Goal: Task Accomplishment & Management: Complete application form

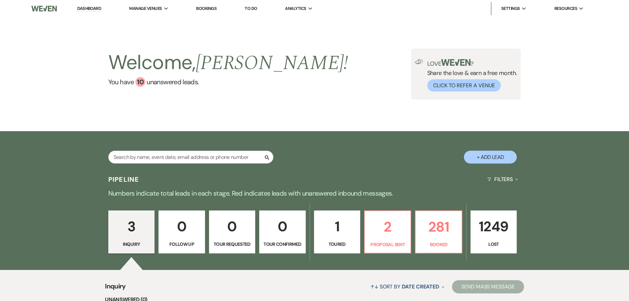
click at [209, 8] on link "Bookings" at bounding box center [206, 9] width 20 height 6
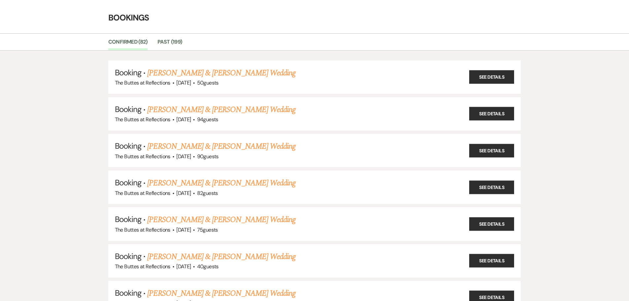
scroll to position [33, 0]
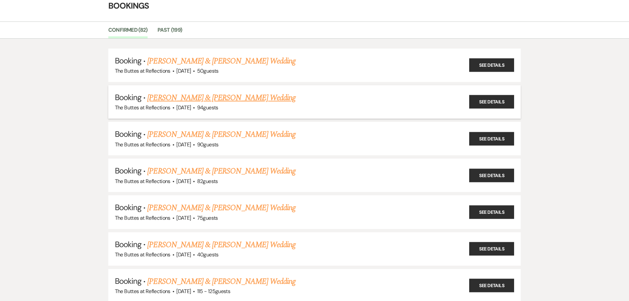
click at [229, 98] on link "[PERSON_NAME] & [PERSON_NAME] Wedding" at bounding box center [221, 98] width 148 height 12
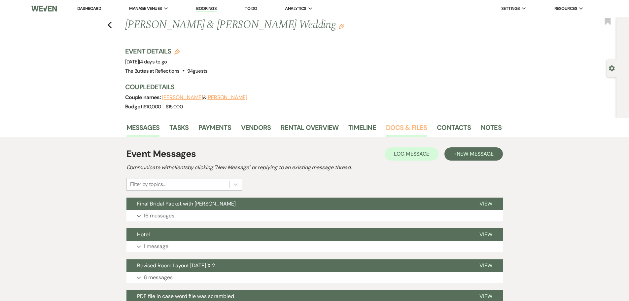
click at [401, 127] on link "Docs & Files" at bounding box center [406, 129] width 41 height 15
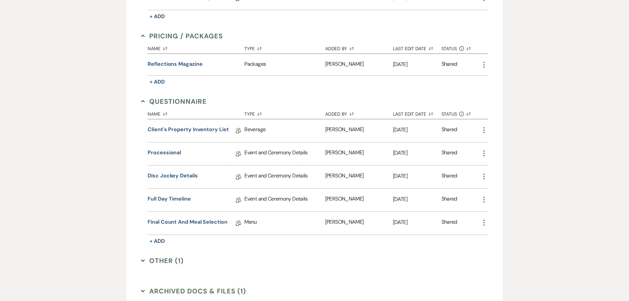
scroll to position [461, 0]
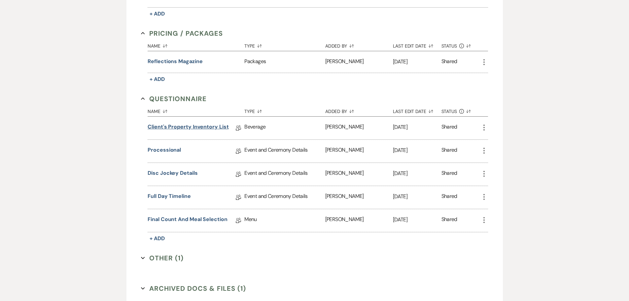
click at [201, 126] on link "Client's Property Inventory List" at bounding box center [188, 128] width 81 height 10
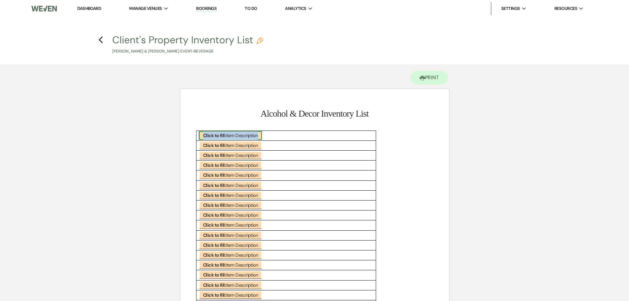
click at [207, 133] on b "Click to fill:" at bounding box center [214, 135] width 23 height 6
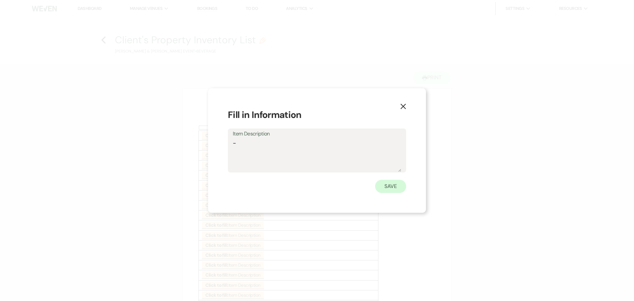
type textarea "-"
click at [397, 188] on button "Save" at bounding box center [390, 186] width 31 height 13
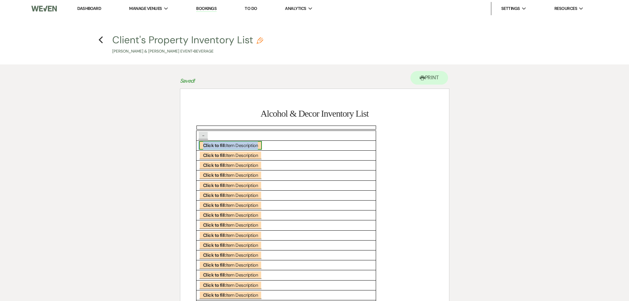
click at [225, 146] on b "Click to fill:" at bounding box center [214, 145] width 23 height 6
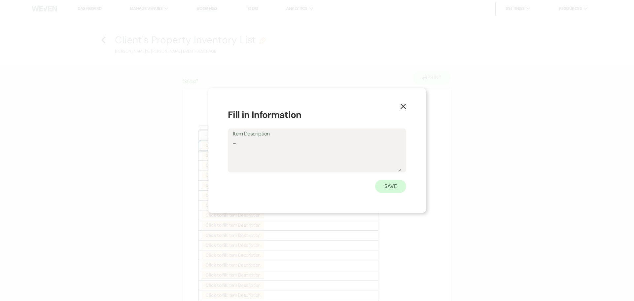
type textarea "-"
click at [388, 185] on button "Save" at bounding box center [390, 186] width 31 height 13
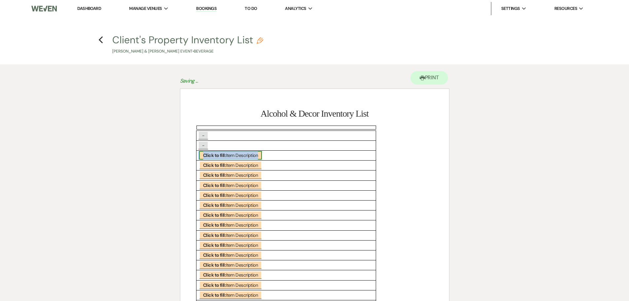
click at [231, 157] on span "Click to fill: Item Description" at bounding box center [230, 155] width 63 height 9
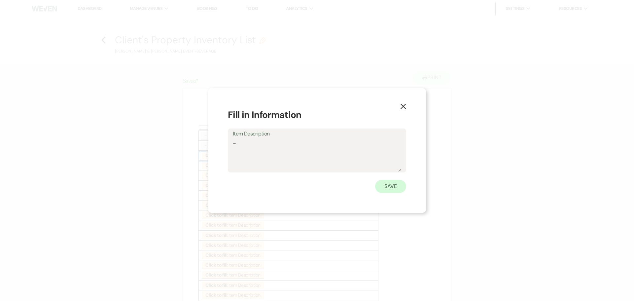
type textarea "-"
click at [390, 184] on button "Save" at bounding box center [390, 186] width 31 height 13
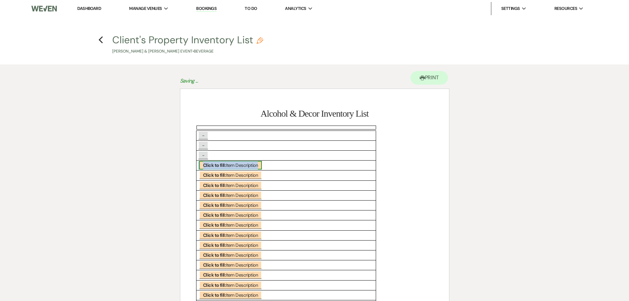
click at [227, 164] on span "Click to fill: Item Description" at bounding box center [230, 165] width 63 height 9
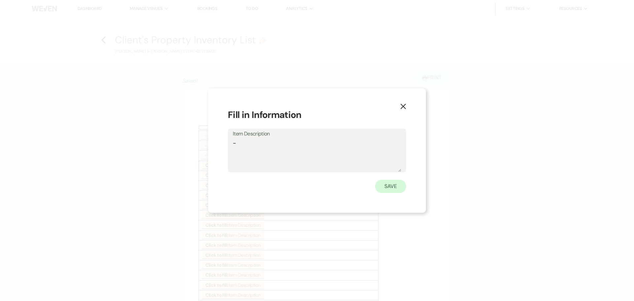
type textarea "-"
click at [388, 186] on button "Save" at bounding box center [390, 186] width 31 height 13
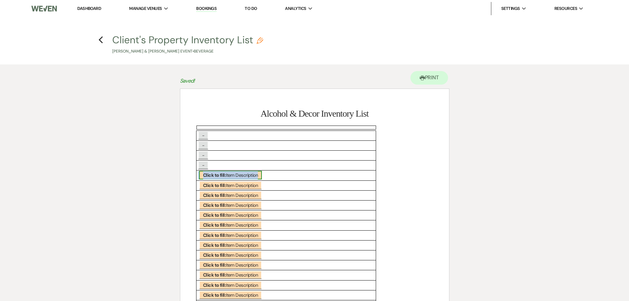
click at [239, 174] on span "Click to fill: Item Description" at bounding box center [230, 175] width 63 height 9
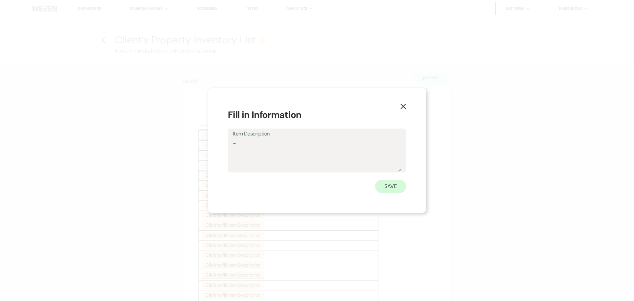
type textarea "-"
click at [388, 186] on button "Save" at bounding box center [390, 186] width 31 height 13
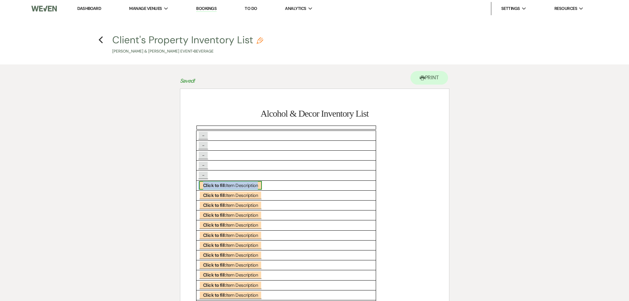
click at [247, 186] on span "Click to fill: Item Description" at bounding box center [230, 185] width 63 height 9
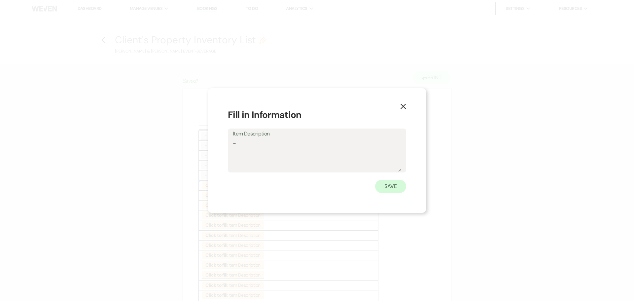
type textarea "-"
click at [393, 186] on button "Save" at bounding box center [390, 186] width 31 height 13
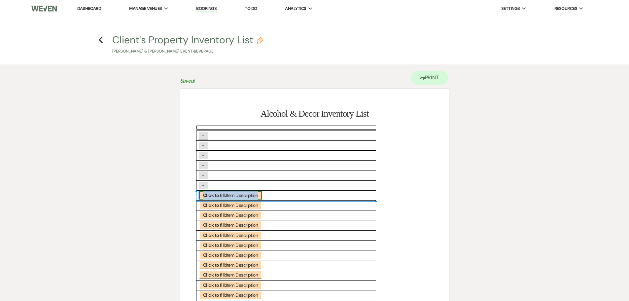
click at [225, 197] on b "Click to fill:" at bounding box center [214, 195] width 23 height 6
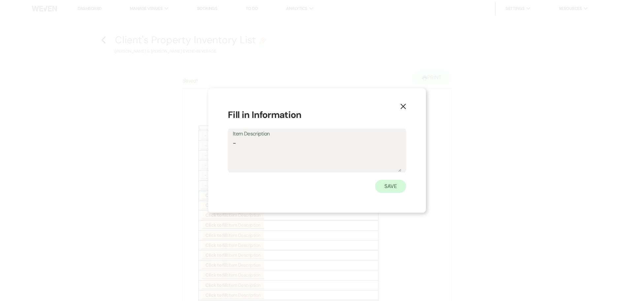
type textarea "-"
drag, startPoint x: 398, startPoint y: 185, endPoint x: 338, endPoint y: 194, distance: 59.8
click at [397, 185] on button "Save" at bounding box center [390, 186] width 31 height 13
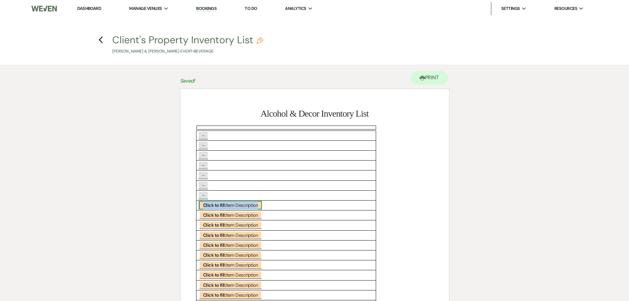
click at [260, 206] on span "Click to fill: Item Description" at bounding box center [230, 205] width 63 height 9
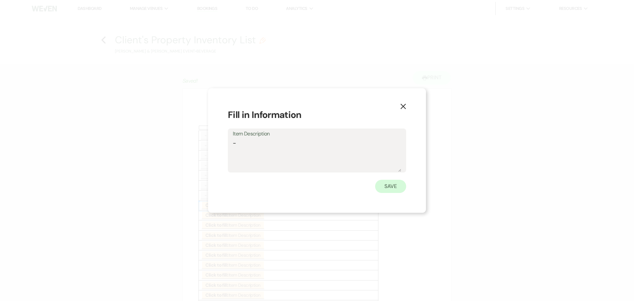
type textarea "-"
click at [392, 188] on button "Save" at bounding box center [390, 186] width 31 height 13
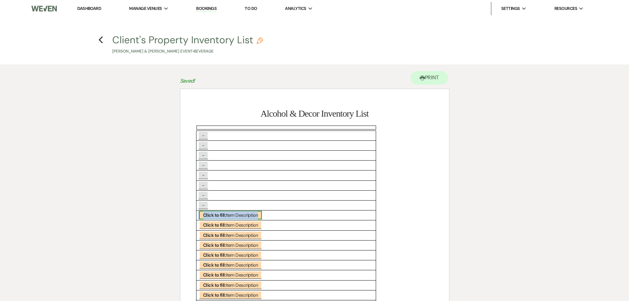
click at [237, 215] on span "Click to fill: Item Description" at bounding box center [230, 215] width 63 height 9
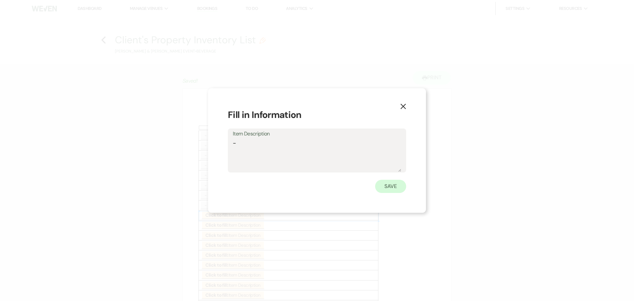
type textarea "-"
click at [386, 186] on button "Save" at bounding box center [390, 186] width 31 height 13
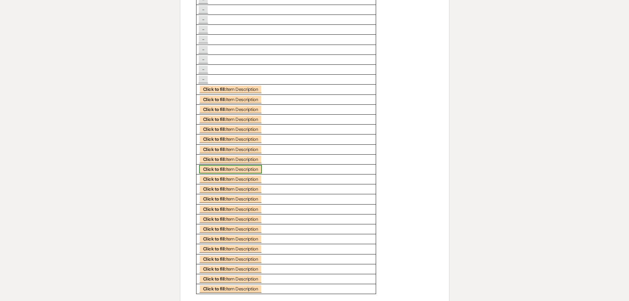
scroll to position [165, 0]
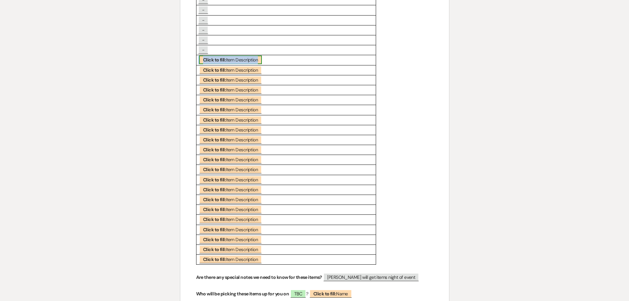
click at [202, 61] on span "Click to fill: Item Description" at bounding box center [230, 59] width 63 height 9
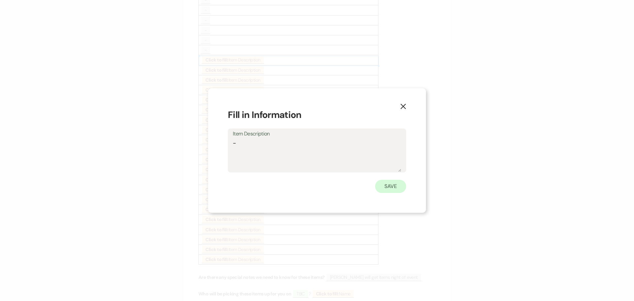
type textarea "-"
click at [383, 186] on button "Save" at bounding box center [390, 186] width 31 height 13
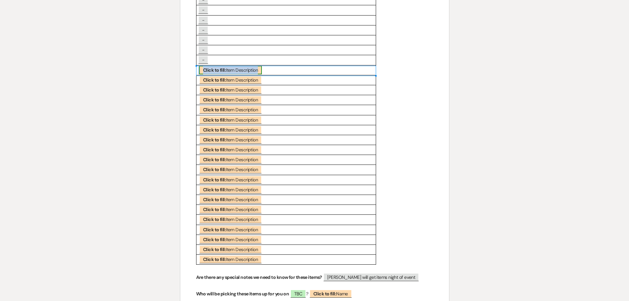
click at [221, 70] on b "Click to fill:" at bounding box center [214, 70] width 23 height 6
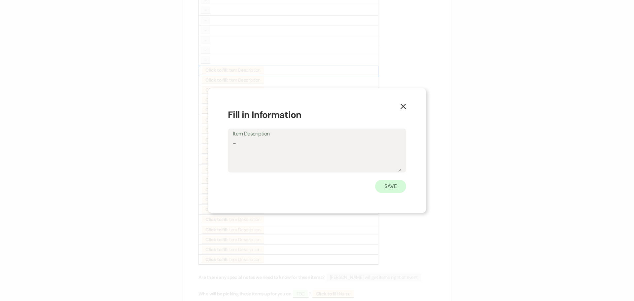
type textarea "-"
click at [387, 188] on button "Save" at bounding box center [390, 186] width 31 height 13
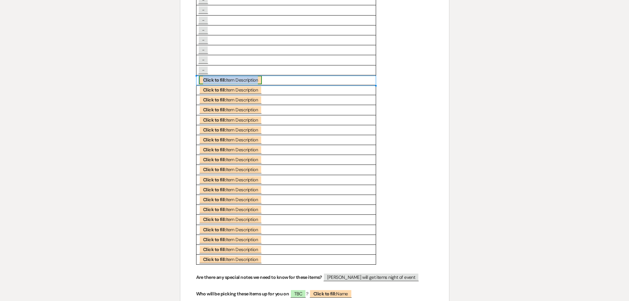
click at [211, 82] on b "Click to fill:" at bounding box center [214, 80] width 23 height 6
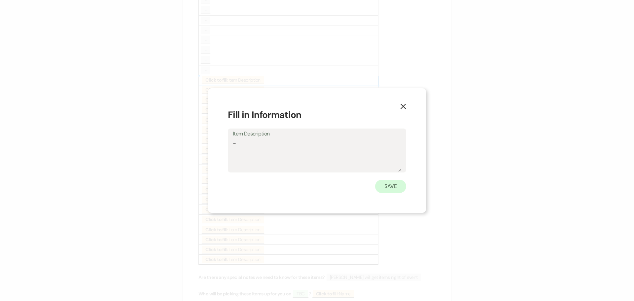
type textarea "-"
click at [390, 187] on button "Save" at bounding box center [390, 186] width 31 height 13
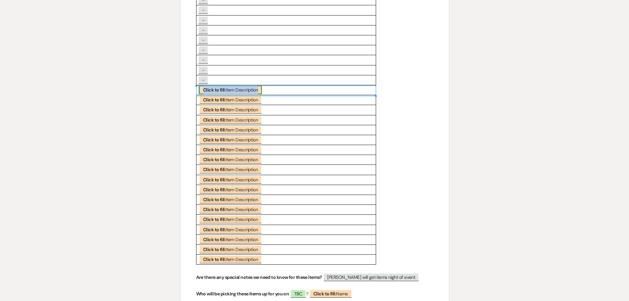
click at [215, 89] on b "Click to fill:" at bounding box center [214, 90] width 23 height 6
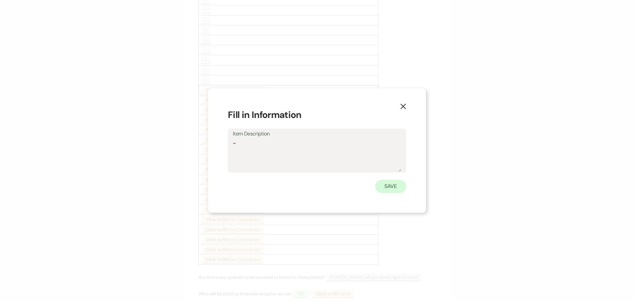
type textarea "-"
click at [387, 183] on button "Save" at bounding box center [390, 186] width 31 height 13
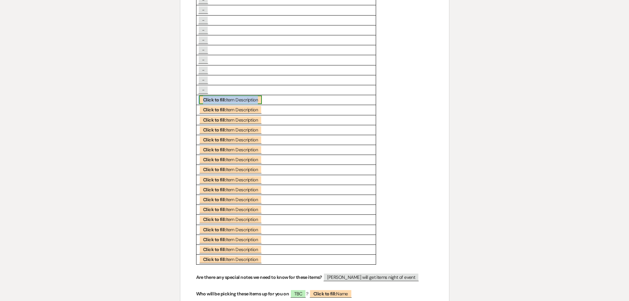
click at [203, 98] on b "Click to fill:" at bounding box center [214, 100] width 23 height 6
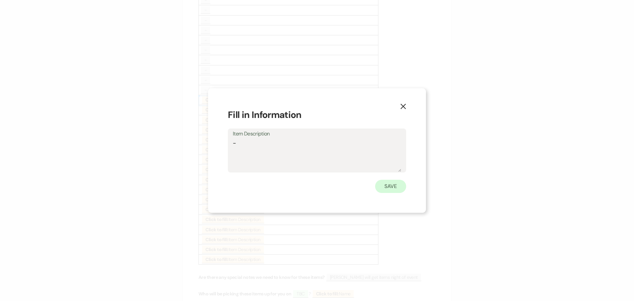
type textarea "-"
click at [389, 186] on button "Save" at bounding box center [390, 186] width 31 height 13
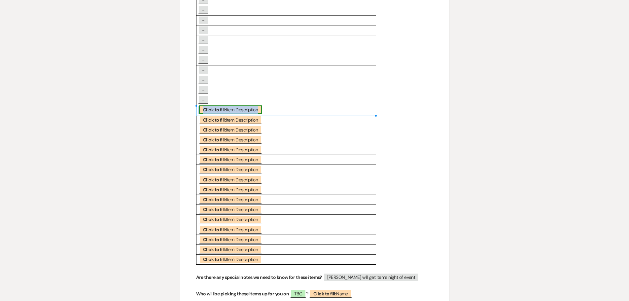
click at [202, 110] on span "Click to fill: Item Description" at bounding box center [230, 109] width 63 height 9
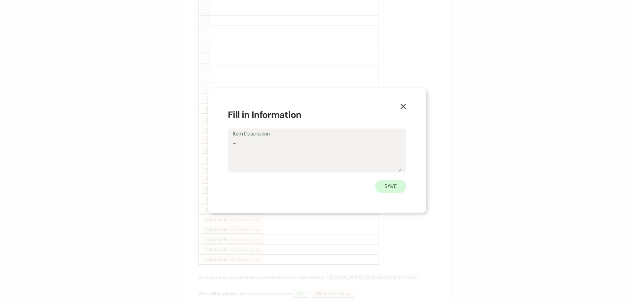
type textarea "-"
click at [389, 187] on button "Save" at bounding box center [390, 186] width 31 height 13
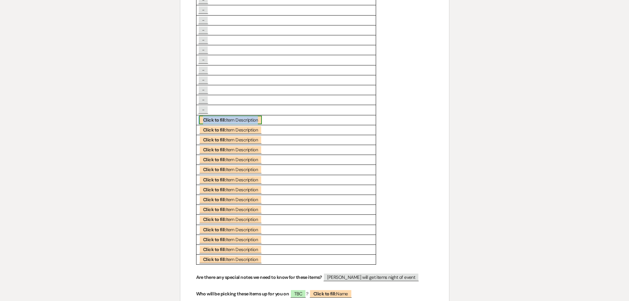
click at [209, 120] on b "Click to fill:" at bounding box center [214, 120] width 23 height 6
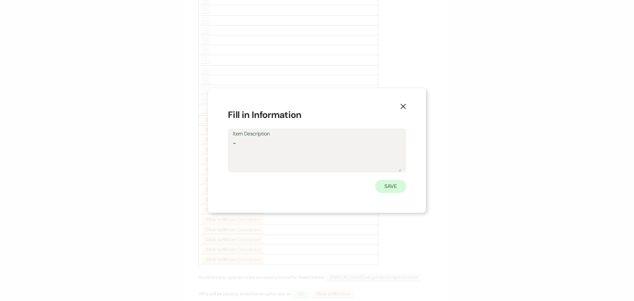
type textarea "-"
click at [390, 185] on button "Save" at bounding box center [390, 186] width 31 height 13
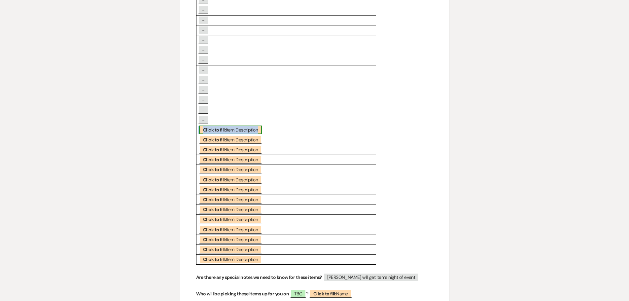
click at [223, 130] on b "Click to fill:" at bounding box center [214, 130] width 23 height 6
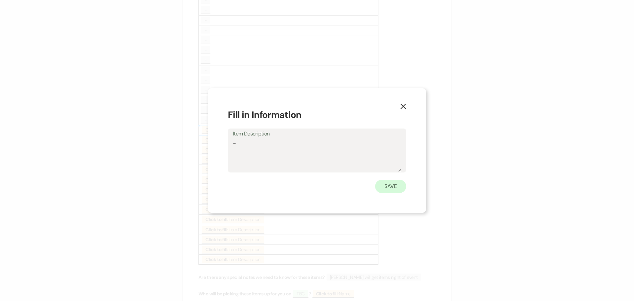
type textarea "-"
drag, startPoint x: 389, startPoint y: 185, endPoint x: 378, endPoint y: 177, distance: 13.6
click at [389, 185] on button "Save" at bounding box center [390, 186] width 31 height 13
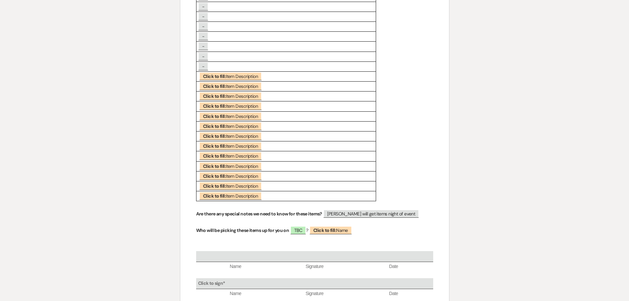
scroll to position [231, 0]
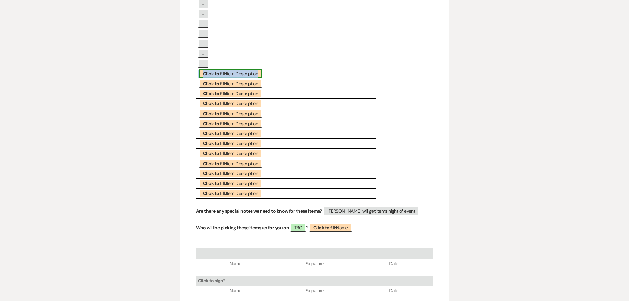
click at [211, 72] on b "Click to fill:" at bounding box center [214, 74] width 23 height 6
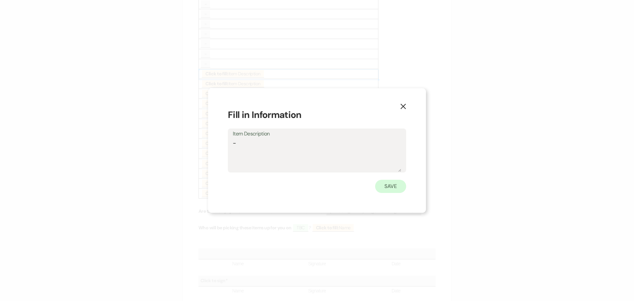
type textarea "-"
click at [385, 189] on button "Save" at bounding box center [390, 186] width 31 height 13
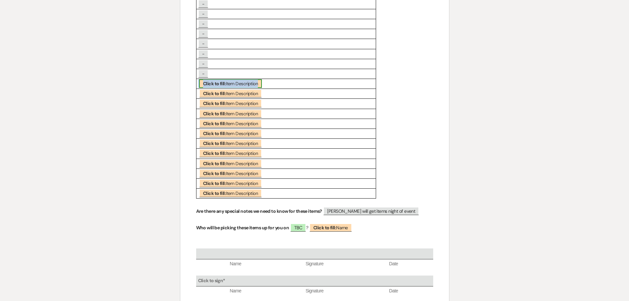
click at [207, 83] on b "Click to fill:" at bounding box center [214, 84] width 23 height 6
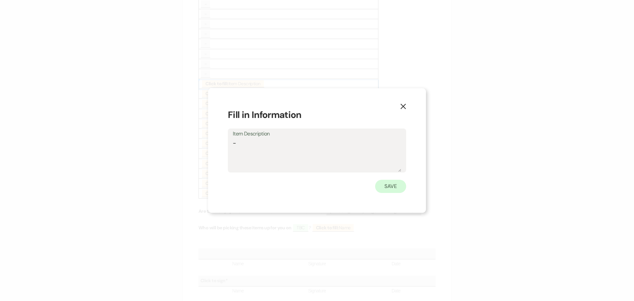
type textarea "-"
click at [385, 188] on button "Save" at bounding box center [390, 186] width 31 height 13
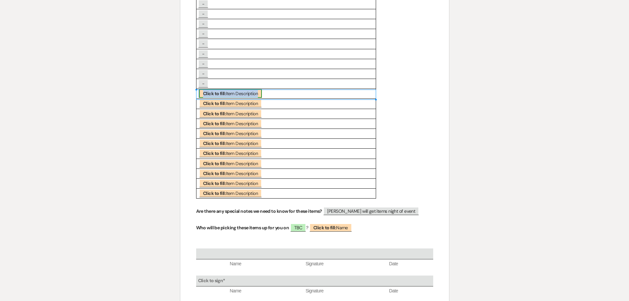
click at [209, 92] on b "Click to fill:" at bounding box center [214, 93] width 23 height 6
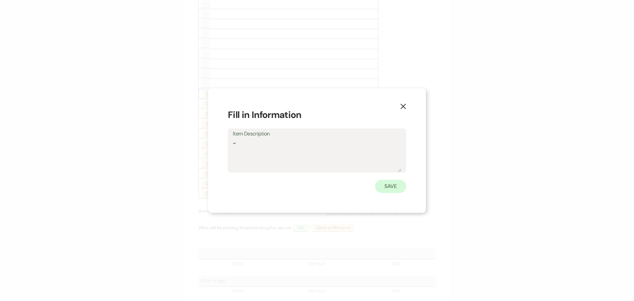
type textarea "-"
click at [390, 185] on button "Save" at bounding box center [390, 186] width 31 height 13
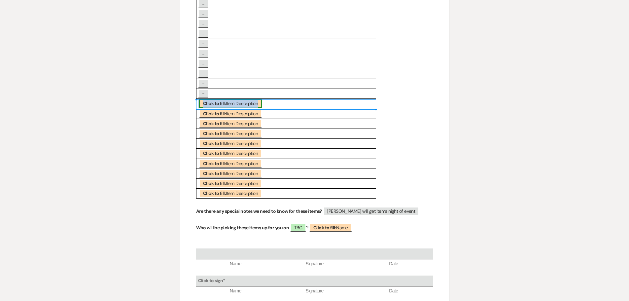
click at [205, 101] on b "Click to fill:" at bounding box center [214, 103] width 23 height 6
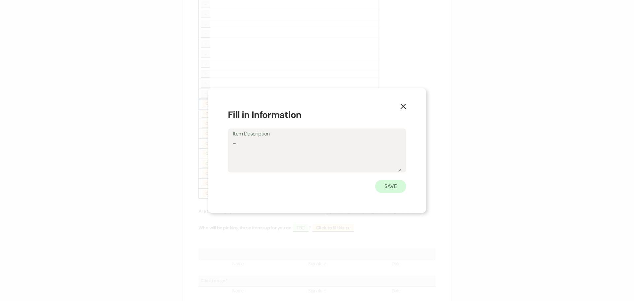
type textarea "-"
click at [389, 185] on button "Save" at bounding box center [390, 186] width 31 height 13
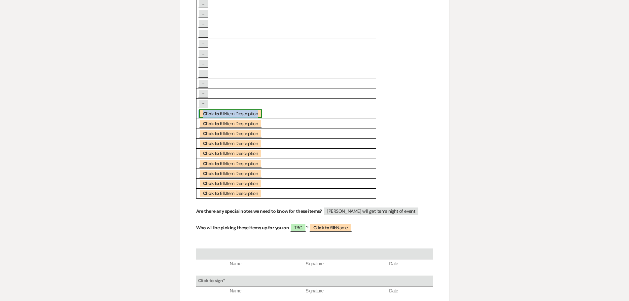
click at [210, 113] on b "Click to fill:" at bounding box center [214, 114] width 23 height 6
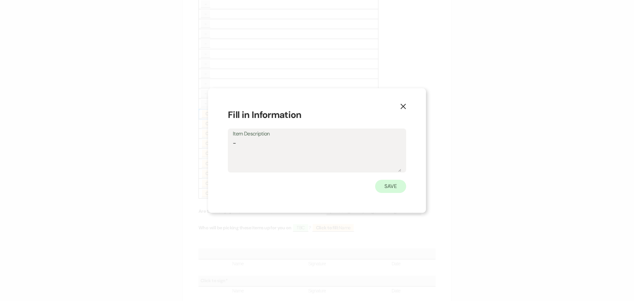
type textarea "-"
click at [389, 187] on button "Save" at bounding box center [390, 186] width 31 height 13
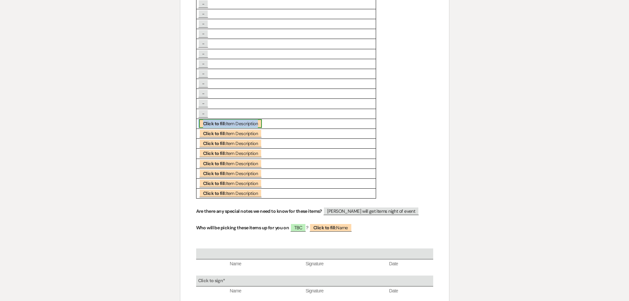
click at [209, 125] on b "Click to fill:" at bounding box center [214, 124] width 23 height 6
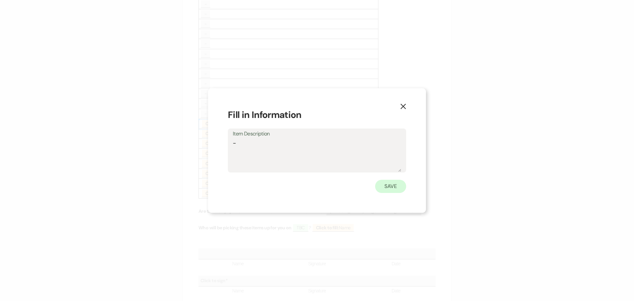
type textarea "-"
click at [397, 185] on button "Save" at bounding box center [390, 186] width 31 height 13
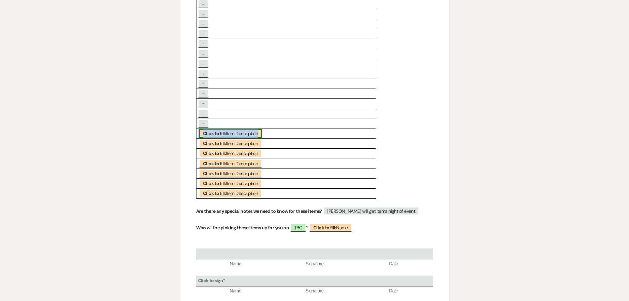
click at [234, 132] on span "Click to fill: Item Description" at bounding box center [230, 133] width 63 height 9
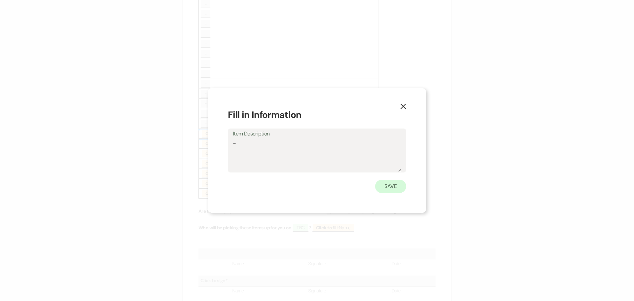
type textarea "-"
click at [390, 185] on button "Save" at bounding box center [390, 186] width 31 height 13
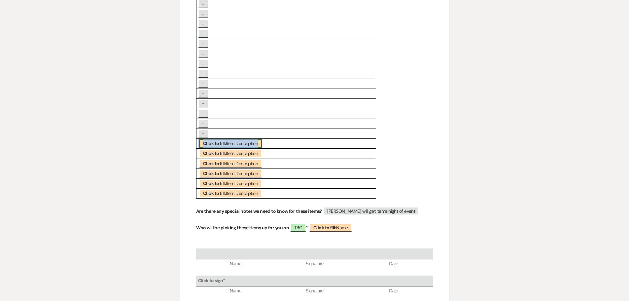
click at [214, 145] on b "Click to fill:" at bounding box center [214, 143] width 23 height 6
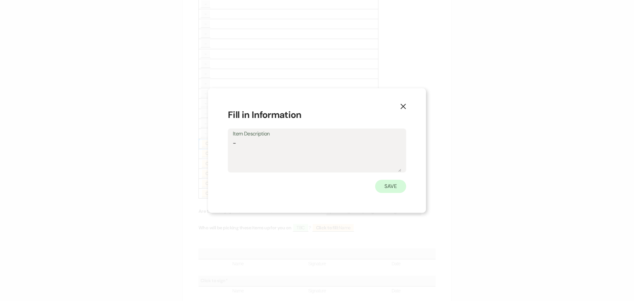
type textarea "-"
click at [395, 185] on button "Save" at bounding box center [390, 186] width 31 height 13
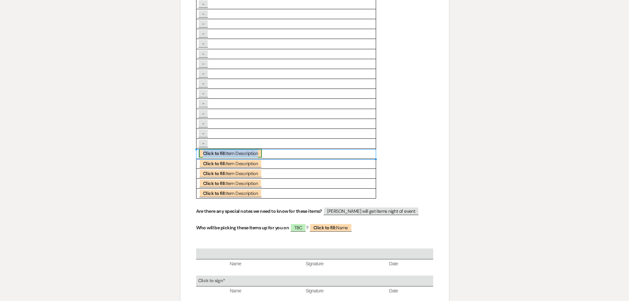
click at [239, 153] on span "Click to fill: Item Description" at bounding box center [230, 153] width 63 height 9
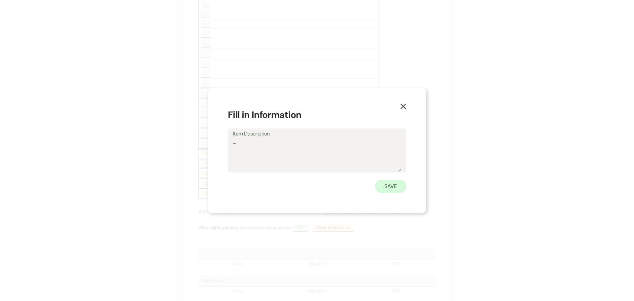
type textarea "-"
click at [398, 188] on button "Save" at bounding box center [390, 186] width 31 height 13
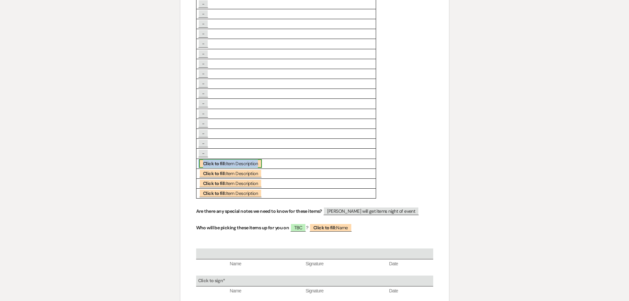
click at [216, 161] on b "Click to fill:" at bounding box center [214, 163] width 23 height 6
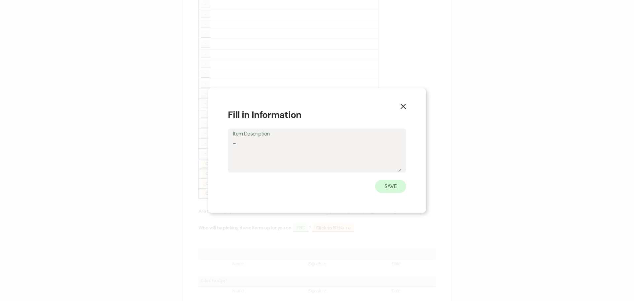
type textarea "-"
click at [383, 185] on button "Save" at bounding box center [390, 186] width 31 height 13
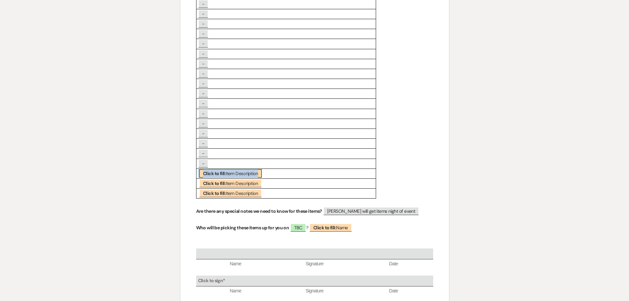
click at [230, 172] on span "Click to fill: Item Description" at bounding box center [230, 173] width 63 height 9
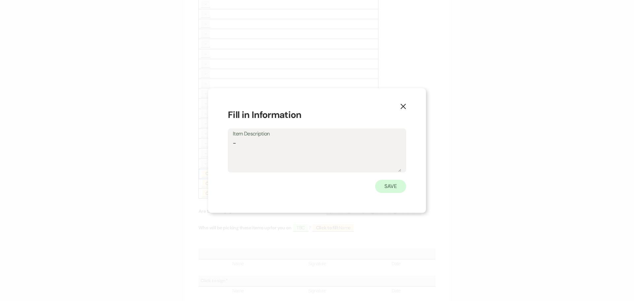
type textarea "-"
click at [382, 186] on button "Save" at bounding box center [390, 186] width 31 height 13
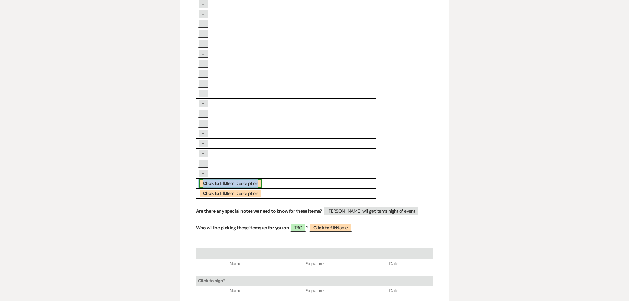
click at [212, 183] on b "Click to fill:" at bounding box center [214, 183] width 23 height 6
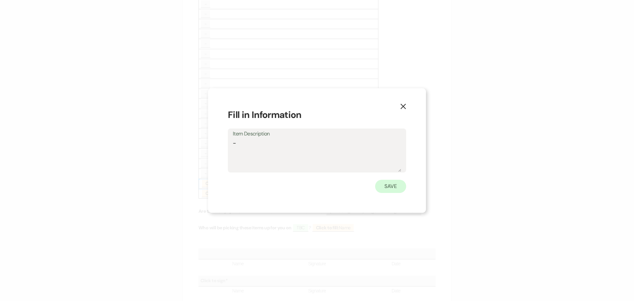
type textarea "-"
click at [385, 188] on button "Save" at bounding box center [390, 186] width 31 height 13
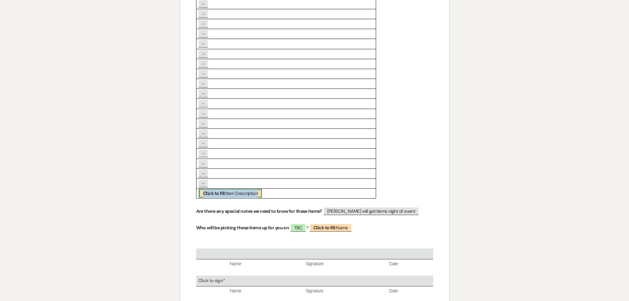
click at [247, 194] on span "Click to fill: Item Description" at bounding box center [230, 193] width 63 height 9
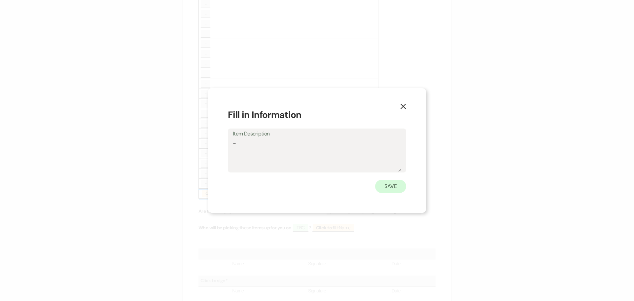
type textarea "-"
click at [386, 187] on button "Save" at bounding box center [390, 186] width 31 height 13
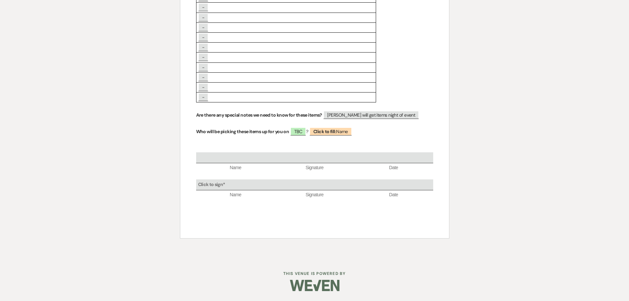
scroll to position [328, 0]
click at [400, 115] on span "[PERSON_NAME] will get items night of event" at bounding box center [371, 115] width 96 height 9
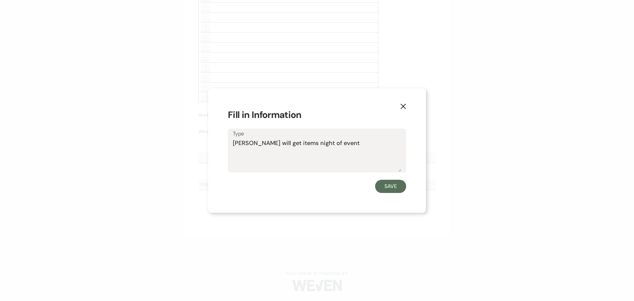
click at [343, 142] on textarea "[PERSON_NAME] will get items night of event" at bounding box center [317, 155] width 168 height 33
drag, startPoint x: 285, startPoint y: 153, endPoint x: 231, endPoint y: 149, distance: 53.9
click at [231, 149] on div "Type [PERSON_NAME] will get items night of event Alcohol is picked up" at bounding box center [317, 150] width 178 height 44
type textarea "[PERSON_NAME] will get items night of event"
click at [393, 188] on button "Save" at bounding box center [390, 186] width 31 height 13
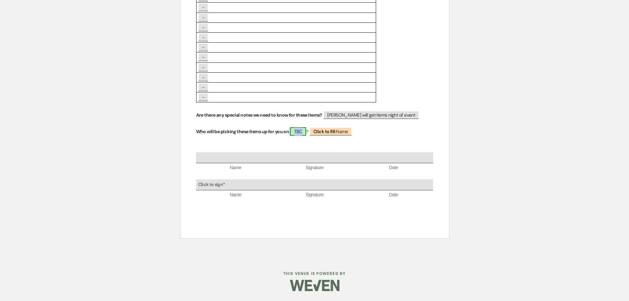
click at [299, 132] on span "TBC" at bounding box center [298, 131] width 16 height 9
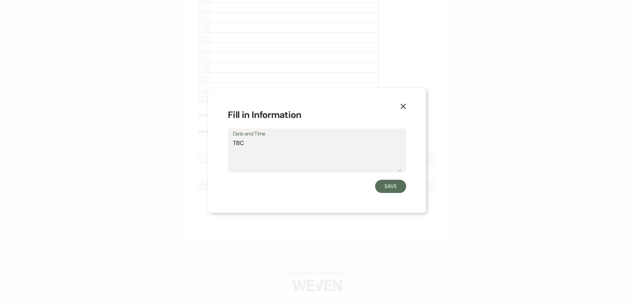
drag, startPoint x: 246, startPoint y: 143, endPoint x: 228, endPoint y: 146, distance: 18.7
click at [228, 146] on div "Date and Time TBC" at bounding box center [317, 150] width 178 height 44
click at [237, 145] on textarea "[PERSON_NAME]" at bounding box center [317, 155] width 168 height 33
type textarea "[PERSON_NAME]"
click at [390, 189] on button "Save" at bounding box center [390, 186] width 31 height 13
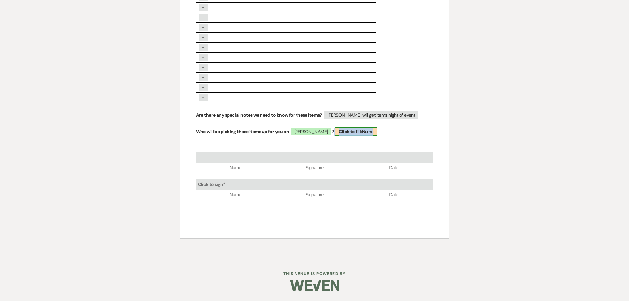
click at [352, 132] on span "Click to fill: Name" at bounding box center [356, 131] width 43 height 9
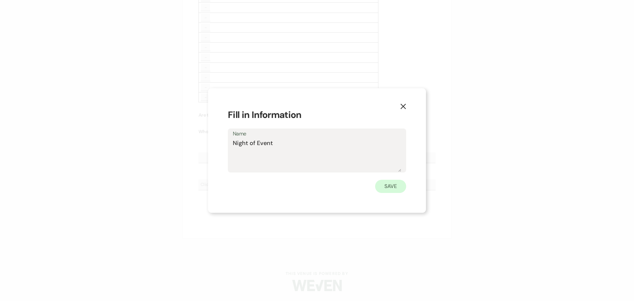
type textarea "Night of Event"
click at [387, 188] on button "Save" at bounding box center [390, 186] width 31 height 13
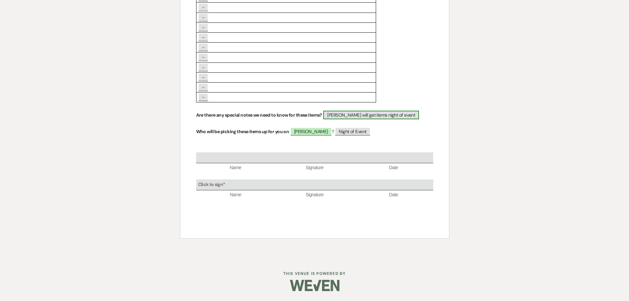
click at [381, 115] on span "[PERSON_NAME] will get items night of event" at bounding box center [371, 115] width 96 height 9
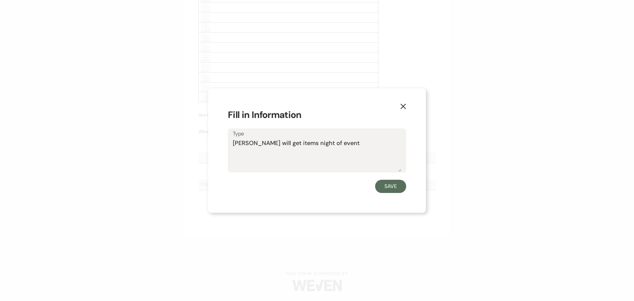
drag, startPoint x: 334, startPoint y: 146, endPoint x: 226, endPoint y: 143, distance: 108.4
click at [226, 143] on div "X Fill in Information Type [PERSON_NAME] will get items night of event Save" at bounding box center [317, 150] width 218 height 124
type textarea "-"
click at [393, 188] on button "Save" at bounding box center [390, 186] width 31 height 13
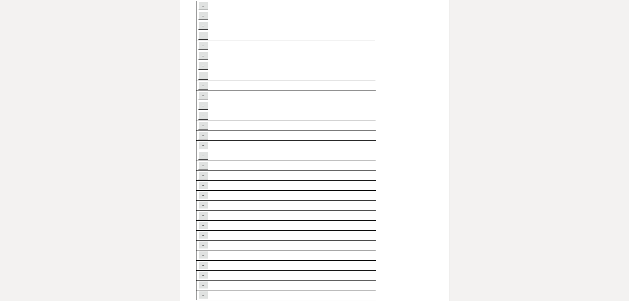
scroll to position [0, 0]
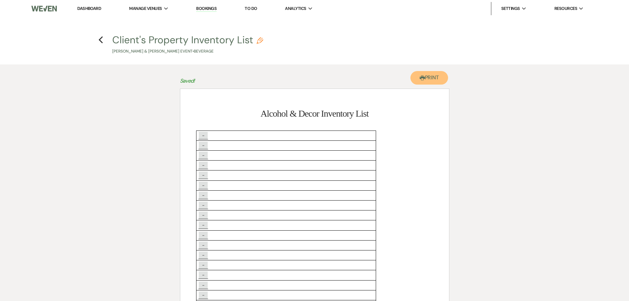
click at [432, 78] on button "Printer Print" at bounding box center [429, 78] width 38 height 14
click at [100, 38] on icon "Previous" at bounding box center [100, 40] width 5 height 8
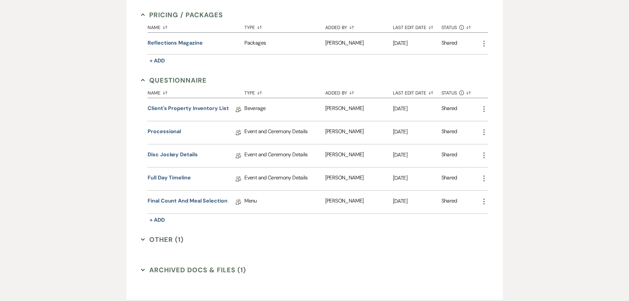
scroll to position [461, 0]
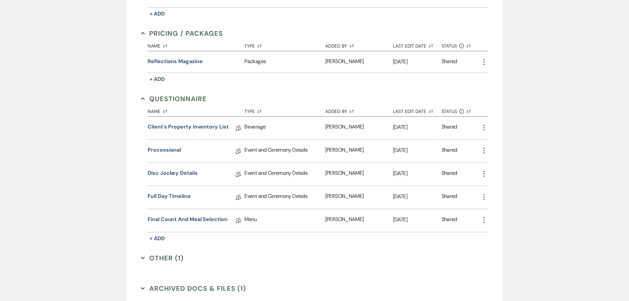
click at [161, 259] on button "Other (1) Expand" at bounding box center [162, 258] width 43 height 10
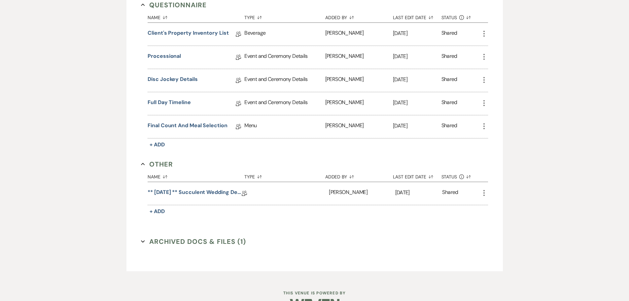
scroll to position [574, 0]
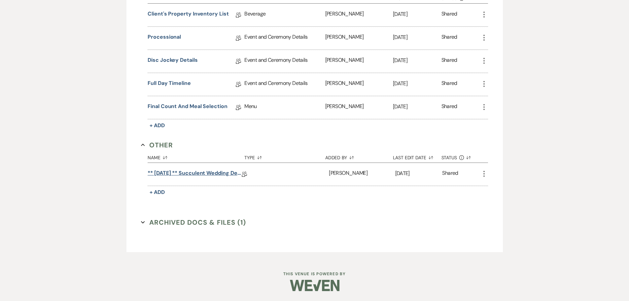
click at [192, 170] on link "** [DATE] ** Succulent Wedding Details" at bounding box center [195, 174] width 94 height 10
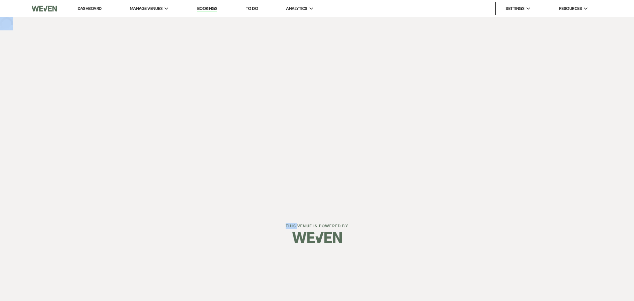
click at [192, 170] on div "Dashboard Manage Venues Expand The Buttes at Reflections Bookings To Do Analyti…" at bounding box center [317, 105] width 634 height 211
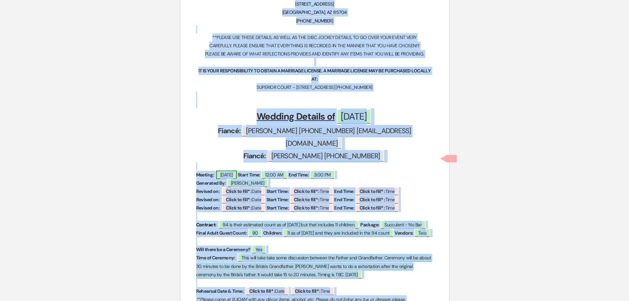
scroll to position [151, 0]
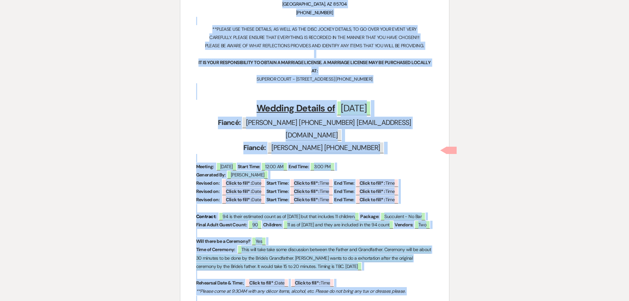
click at [219, 100] on h1 "Wedding Details of ﻿ [DATE] ﻿" at bounding box center [314, 108] width 237 height 17
click at [201, 102] on h1 "Wedding Details of ﻿ [DATE] ﻿" at bounding box center [314, 108] width 237 height 17
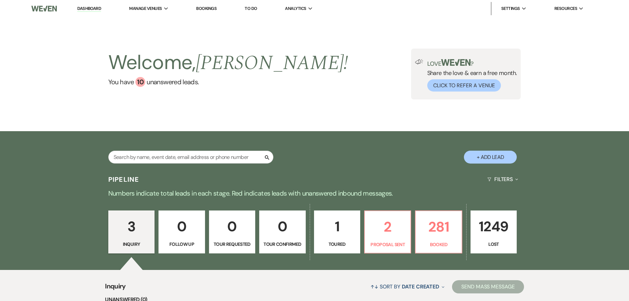
click at [208, 7] on link "Bookings" at bounding box center [206, 9] width 20 height 6
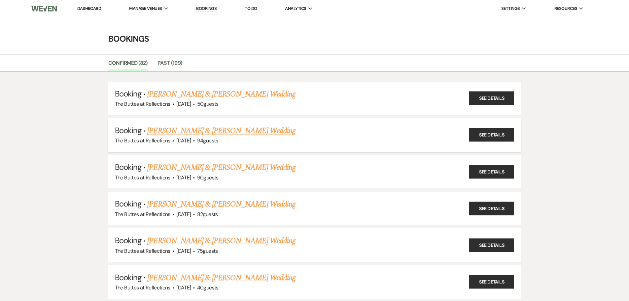
click at [227, 130] on link "[PERSON_NAME] & [PERSON_NAME] Wedding" at bounding box center [221, 131] width 148 height 12
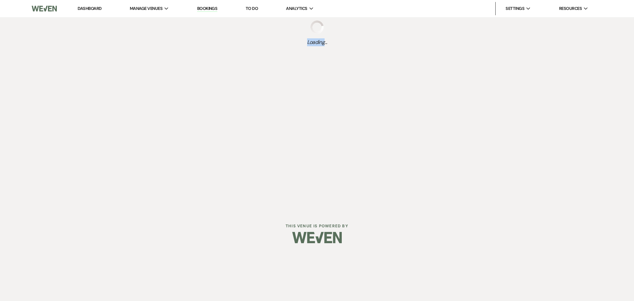
click at [227, 130] on div "Dashboard Manage Venues Expand The Buttes at Reflections Bookings To Do Analyti…" at bounding box center [317, 105] width 634 height 211
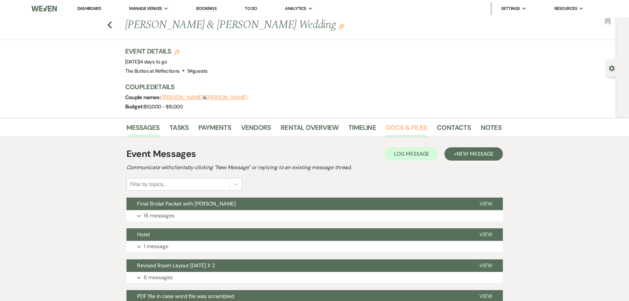
click at [403, 130] on link "Docs & Files" at bounding box center [406, 129] width 41 height 15
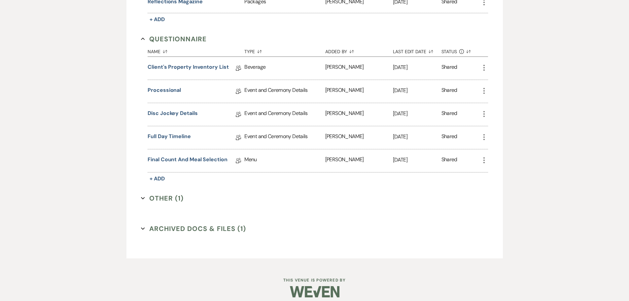
scroll to position [527, 0]
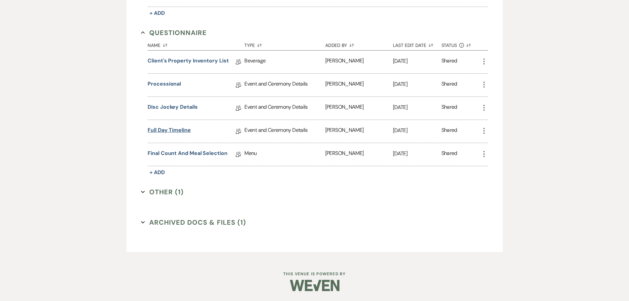
click at [177, 132] on link "Full Day Timeline" at bounding box center [169, 131] width 43 height 10
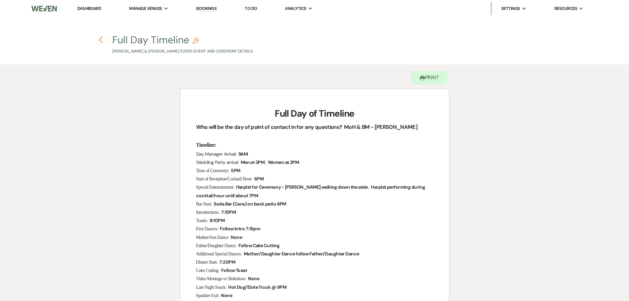
click at [101, 40] on icon "Previous" at bounding box center [100, 40] width 5 height 8
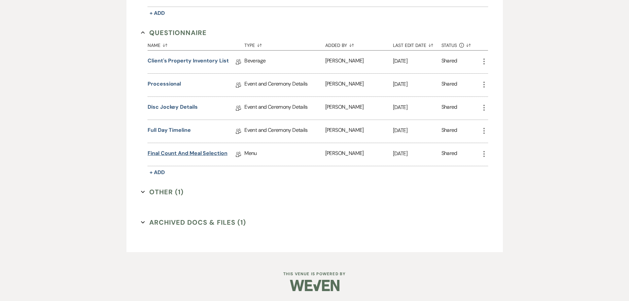
click at [202, 153] on link "Final Count and Meal Selection" at bounding box center [188, 154] width 80 height 10
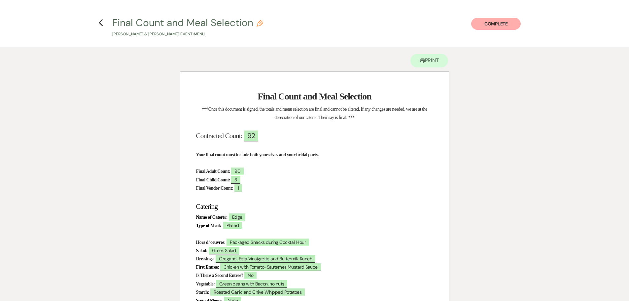
scroll to position [33, 0]
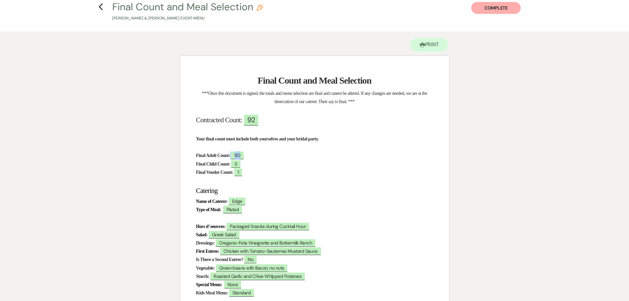
click at [244, 156] on span "90" at bounding box center [237, 156] width 13 height 8
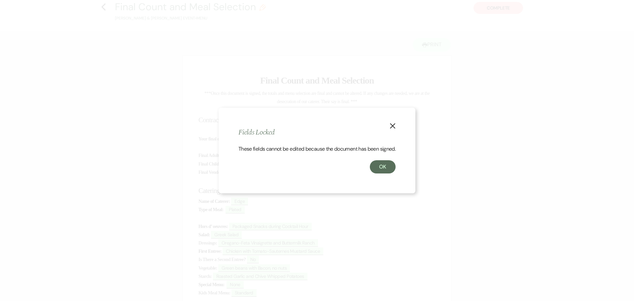
click at [394, 123] on use "button" at bounding box center [392, 125] width 5 height 5
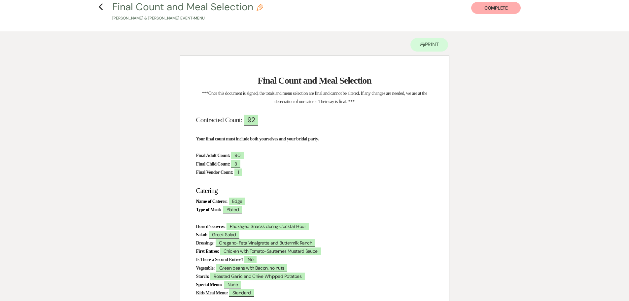
drag, startPoint x: 353, startPoint y: 170, endPoint x: 348, endPoint y: 167, distance: 5.6
click at [353, 169] on p "Final Vendor Count: ﻿ 1 ﻿" at bounding box center [314, 172] width 237 height 8
click at [101, 6] on use "button" at bounding box center [101, 6] width 4 height 7
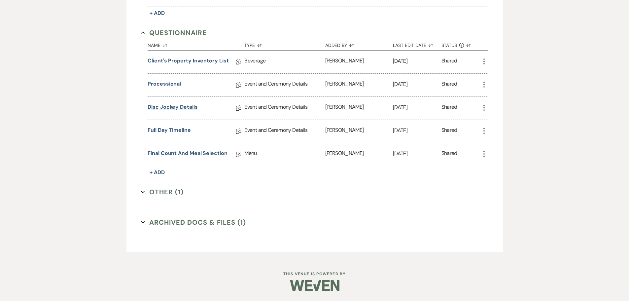
click at [184, 108] on link "Disc Jockey Details" at bounding box center [173, 108] width 50 height 10
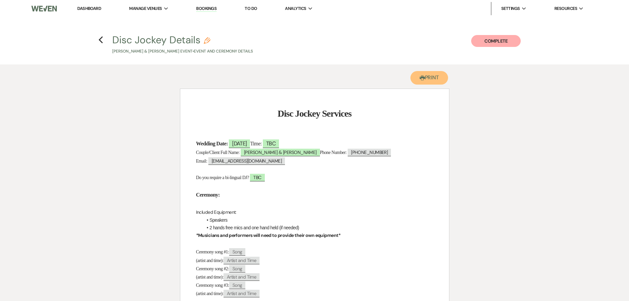
click at [424, 79] on button "Printer Print" at bounding box center [429, 78] width 38 height 14
click at [89, 6] on link "Dashboard" at bounding box center [89, 9] width 24 height 6
